Goal: Transaction & Acquisition: Purchase product/service

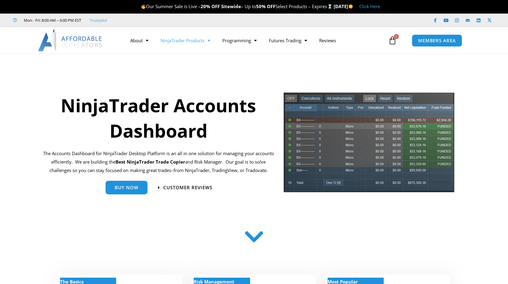
click at [182, 39] on link "NinjaTrader Products" at bounding box center [185, 40] width 62 height 14
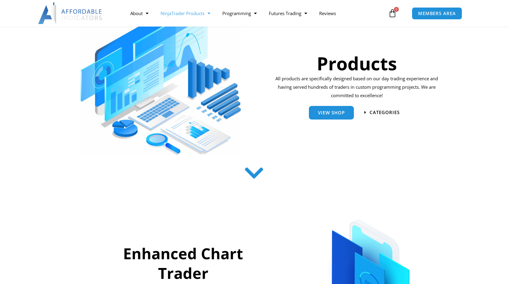
scroll to position [60, 0]
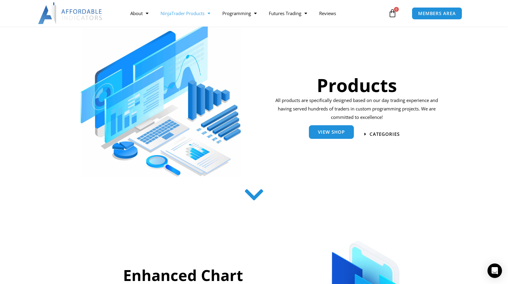
click at [332, 131] on span "View Shop" at bounding box center [331, 132] width 27 height 5
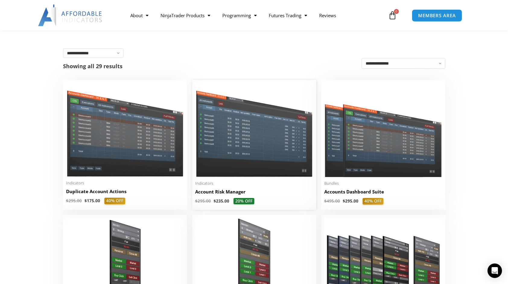
click at [263, 126] on img at bounding box center [254, 130] width 118 height 94
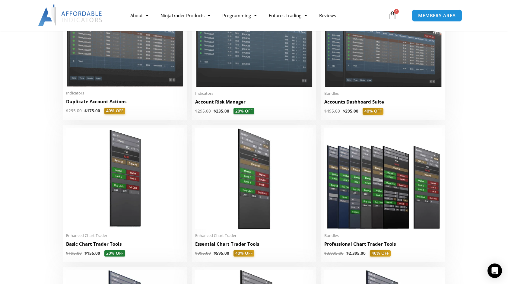
scroll to position [30, 0]
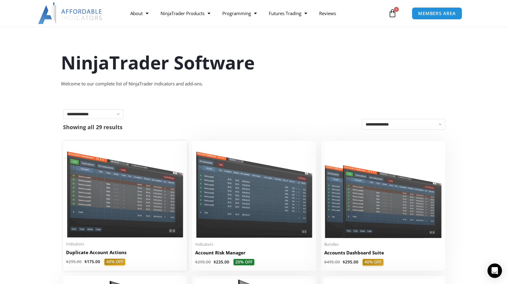
click at [136, 188] on img at bounding box center [125, 191] width 118 height 94
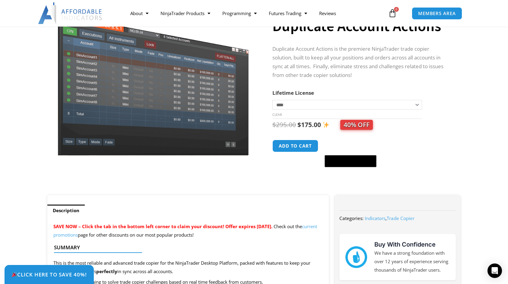
scroll to position [58, 0]
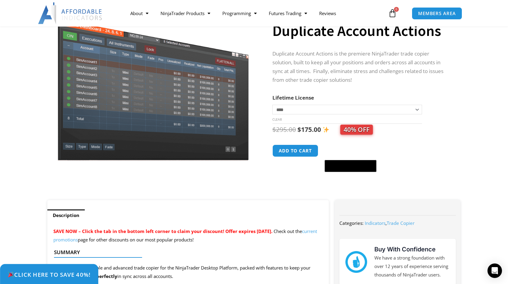
click at [61, 272] on span "Click Here to save 40%!" at bounding box center [49, 274] width 83 height 6
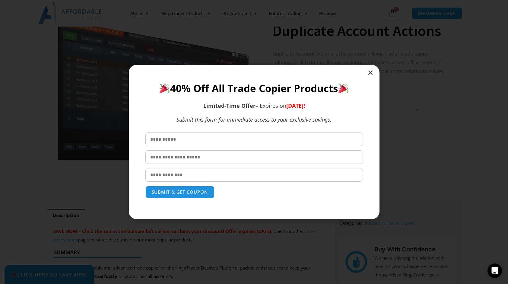
click at [255, 136] on input "text" at bounding box center [253, 139] width 217 height 14
type input "*******"
type input "*****"
click at [220, 172] on input "email" at bounding box center [253, 175] width 217 height 14
type input "**********"
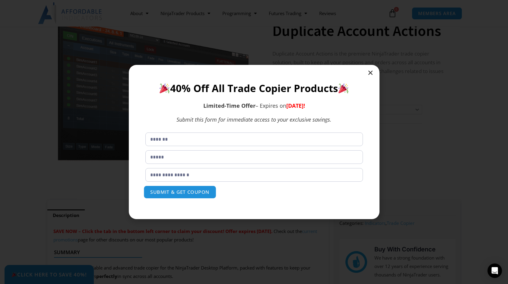
click at [181, 192] on button "SUBMIT & GET COUPON" at bounding box center [179, 191] width 73 height 13
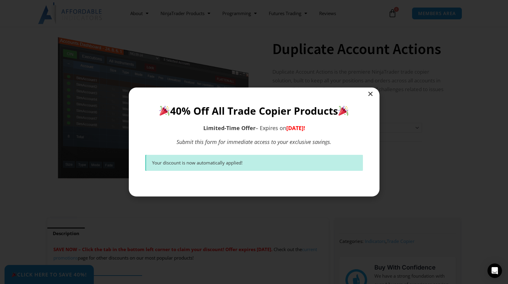
scroll to position [39, 0]
click at [370, 93] on icon "Close" at bounding box center [370, 94] width 6 height 6
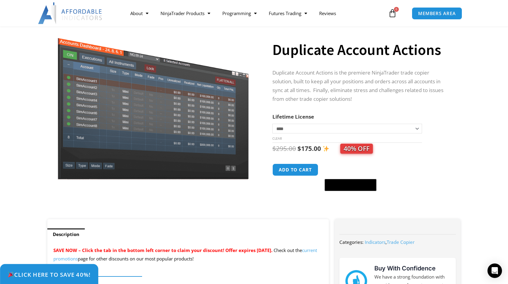
scroll to position [69, 0]
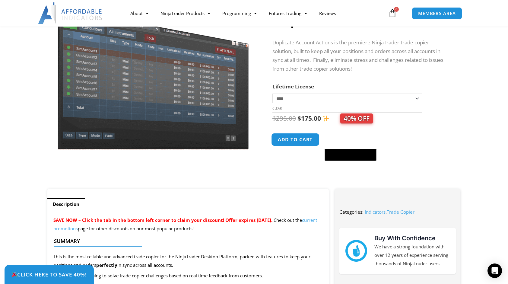
click at [298, 142] on button "Add to cart" at bounding box center [295, 139] width 48 height 13
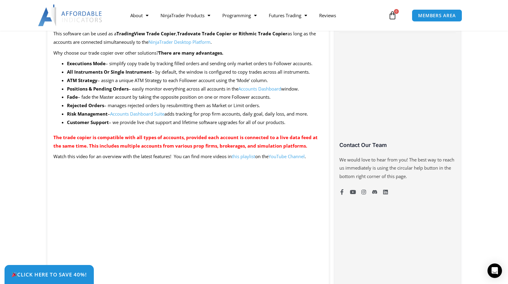
scroll to position [340, 0]
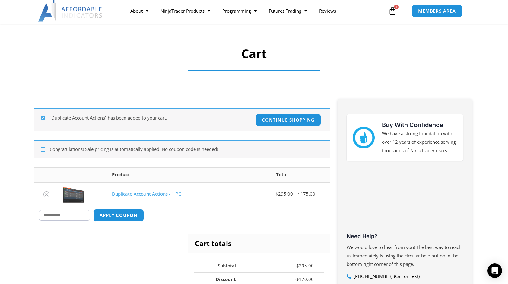
scroll to position [30, 0]
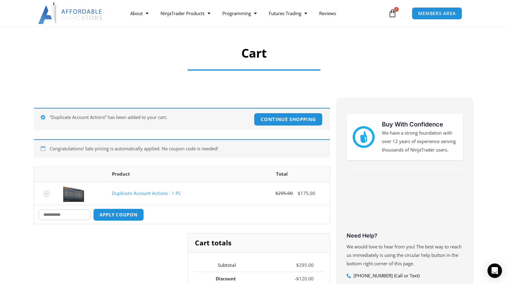
click at [283, 123] on link "Continue shopping" at bounding box center [287, 119] width 69 height 13
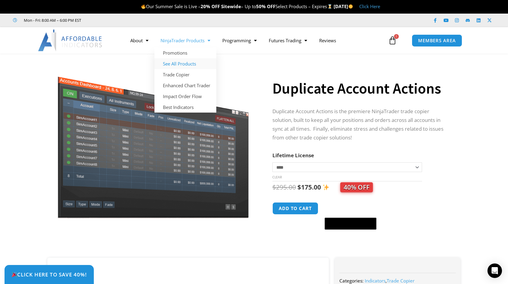
click at [188, 64] on link "See All Products" at bounding box center [185, 63] width 62 height 11
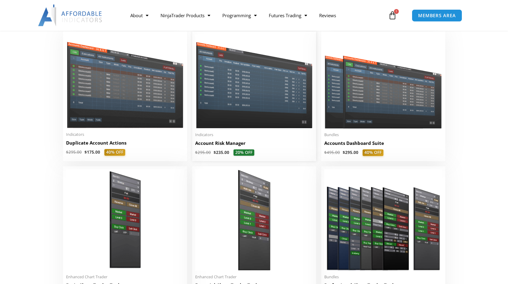
scroll to position [151, 0]
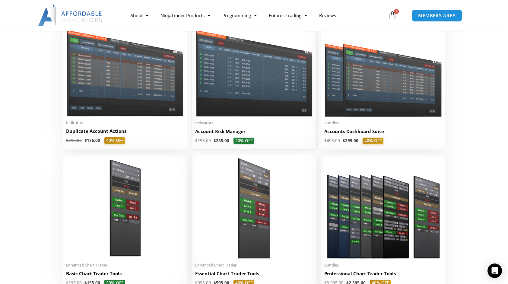
click at [245, 99] on img at bounding box center [254, 70] width 118 height 94
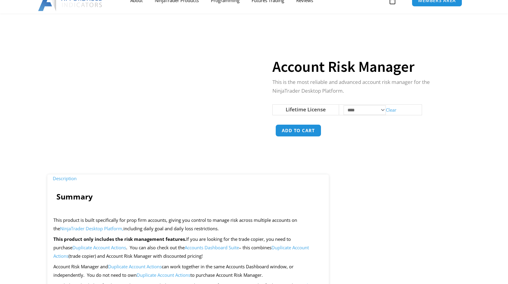
scroll to position [30, 0]
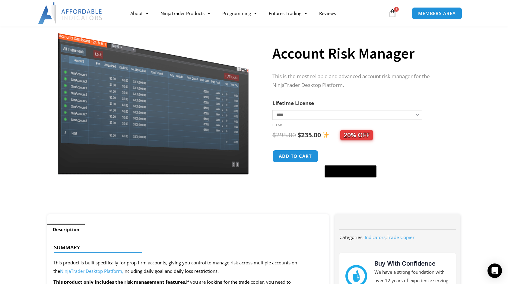
click at [314, 117] on select "**********" at bounding box center [347, 115] width 150 height 10
click at [331, 99] on th "Lifetime License" at bounding box center [347, 103] width 150 height 9
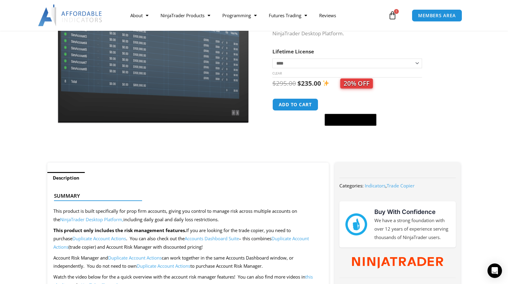
scroll to position [90, 0]
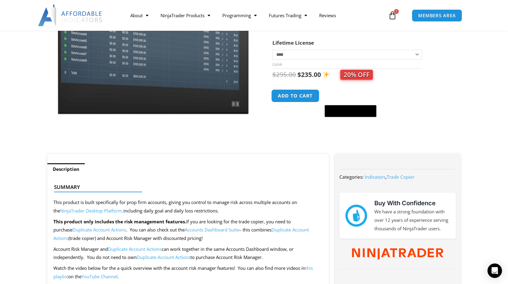
click at [282, 99] on button "Add to cart" at bounding box center [295, 95] width 48 height 13
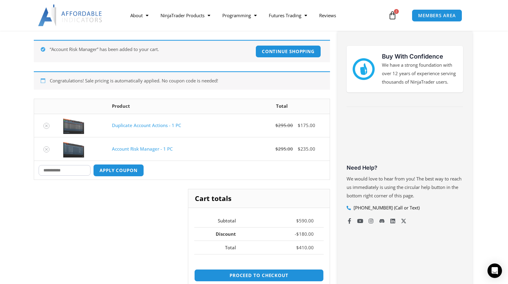
scroll to position [90, 0]
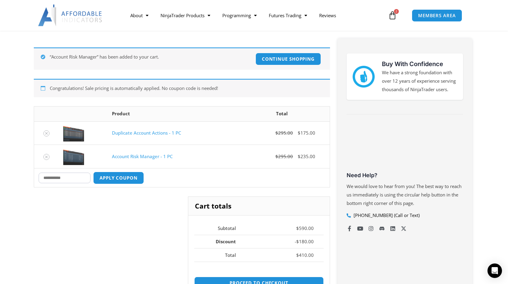
click at [17, 149] on section "“Account Risk Manager” has been added to your cart. Continue shopping Congratul…" at bounding box center [254, 198] width 508 height 344
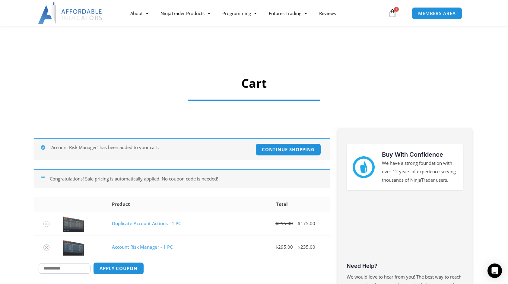
scroll to position [0, 0]
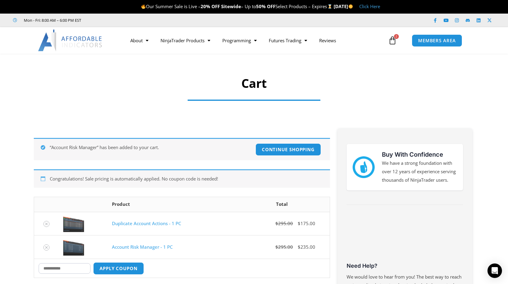
click at [143, 223] on link "Duplicate Account Actions - 1 PC" at bounding box center [146, 223] width 69 height 6
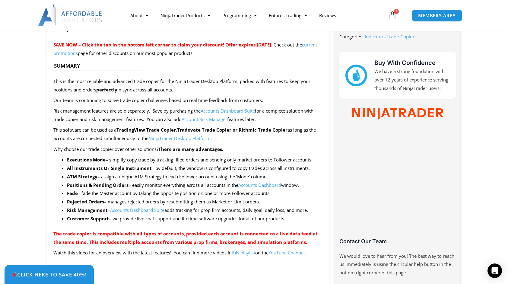
scroll to position [271, 0]
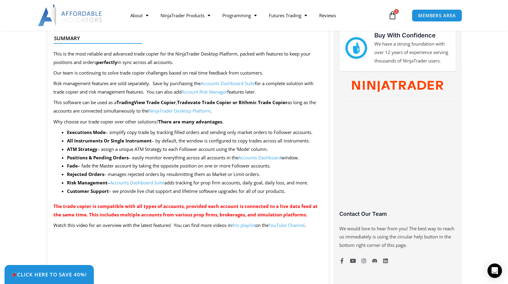
click at [147, 182] on link "Accounts Dashboard Suite" at bounding box center [137, 182] width 54 height 6
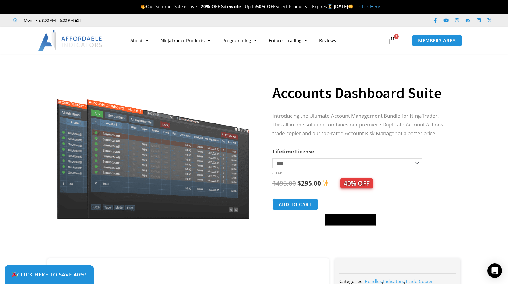
drag, startPoint x: 85, startPoint y: 130, endPoint x: 50, endPoint y: 115, distance: 38.5
click at [50, 115] on div "Sale!" at bounding box center [152, 159] width 217 height 198
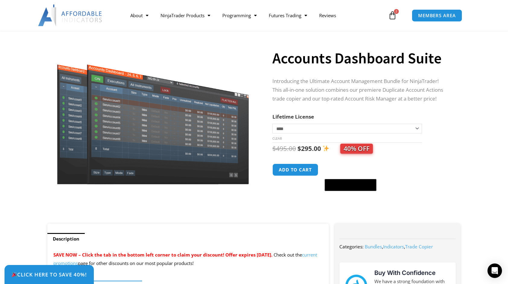
scroll to position [30, 0]
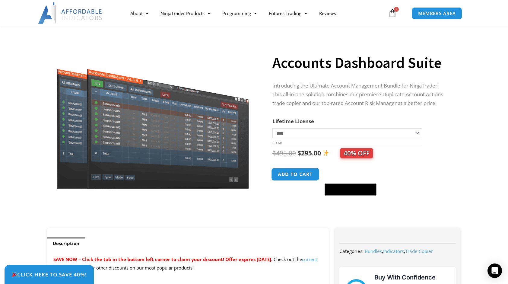
click at [294, 174] on button "Add to cart" at bounding box center [295, 174] width 48 height 13
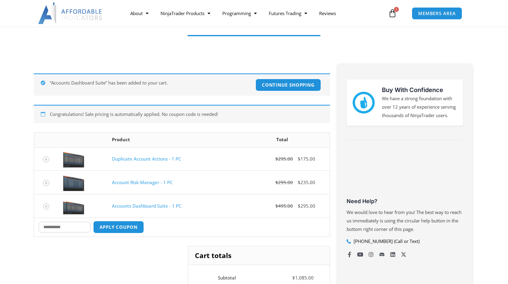
scroll to position [90, 0]
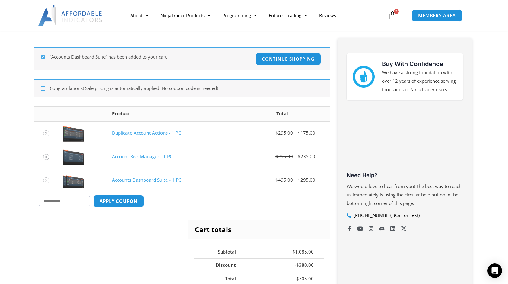
click at [155, 180] on link "Accounts Dashboard Suite - 1 PC" at bounding box center [146, 180] width 69 height 6
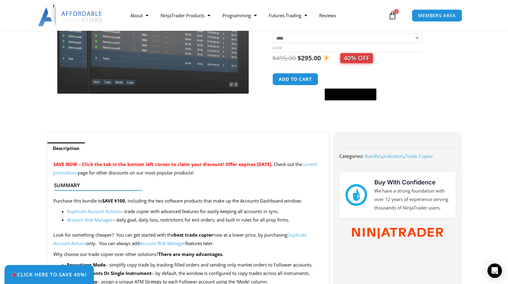
scroll to position [30, 0]
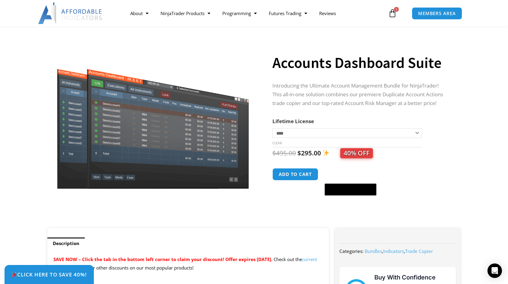
click at [390, 14] on icon at bounding box center [392, 13] width 8 height 8
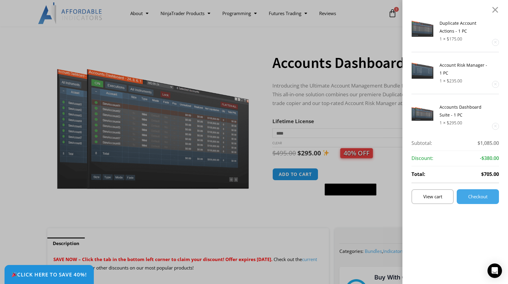
click at [498, 84] on link "Remove this item" at bounding box center [495, 84] width 6 height 6
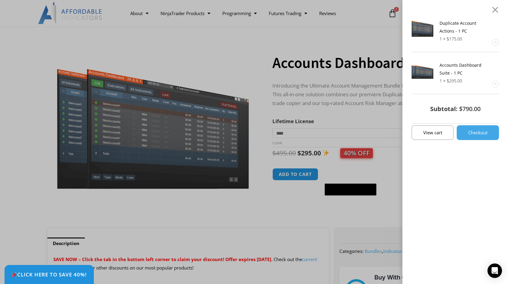
click at [498, 42] on link "Remove this item" at bounding box center [495, 42] width 6 height 6
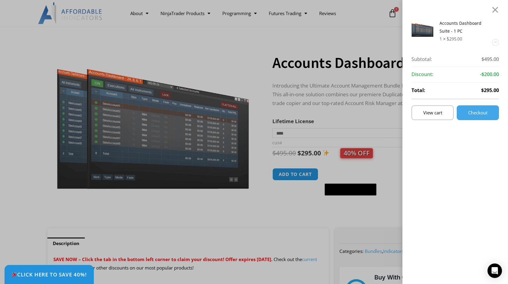
click at [25, 145] on div "Accounts Dashboard Suite - 1 PC 1 × $ 295.00 Subtotal: $ 495.00 Subtotal: $495.…" at bounding box center [254, 142] width 508 height 284
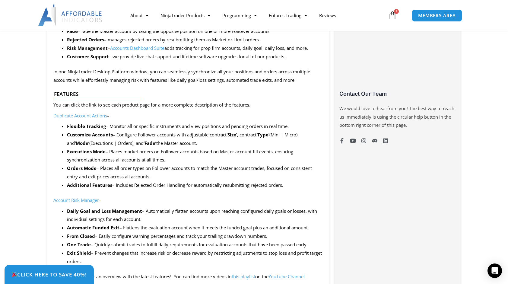
scroll to position [573, 0]
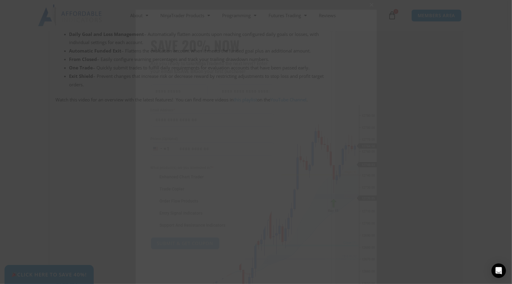
click at [370, 5] on span at bounding box center [372, 5] width 10 height 4
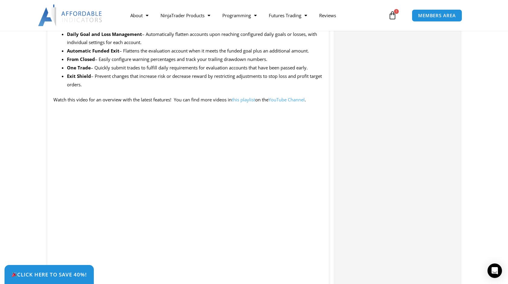
click at [390, 13] on icon at bounding box center [392, 15] width 8 height 8
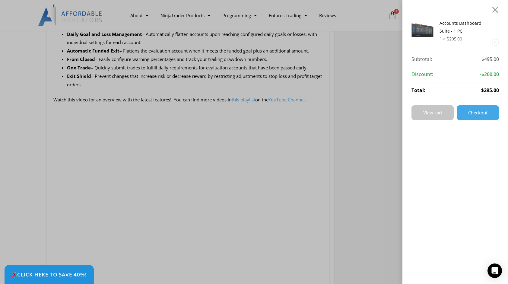
click at [434, 110] on span "View cart" at bounding box center [432, 112] width 19 height 5
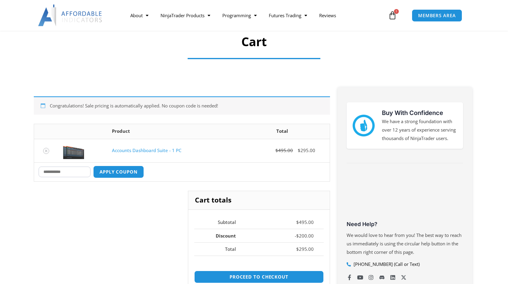
scroll to position [90, 0]
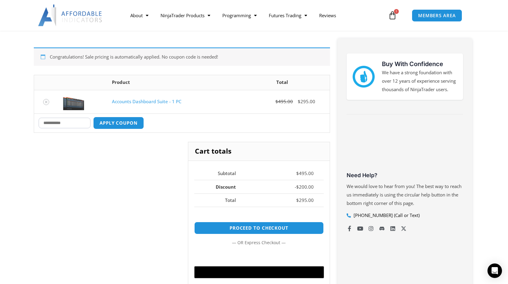
click at [71, 124] on input "Coupon:" at bounding box center [65, 123] width 52 height 11
type input "*******"
click at [106, 126] on button "Apply coupon" at bounding box center [118, 122] width 53 height 13
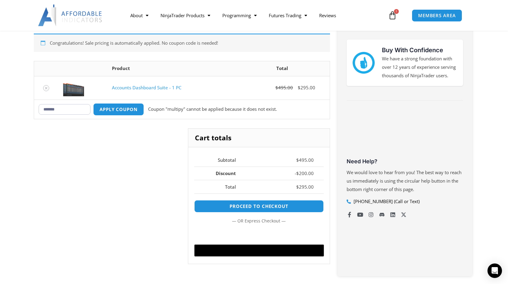
scroll to position [88, 0]
